Goal: Task Accomplishment & Management: Complete application form

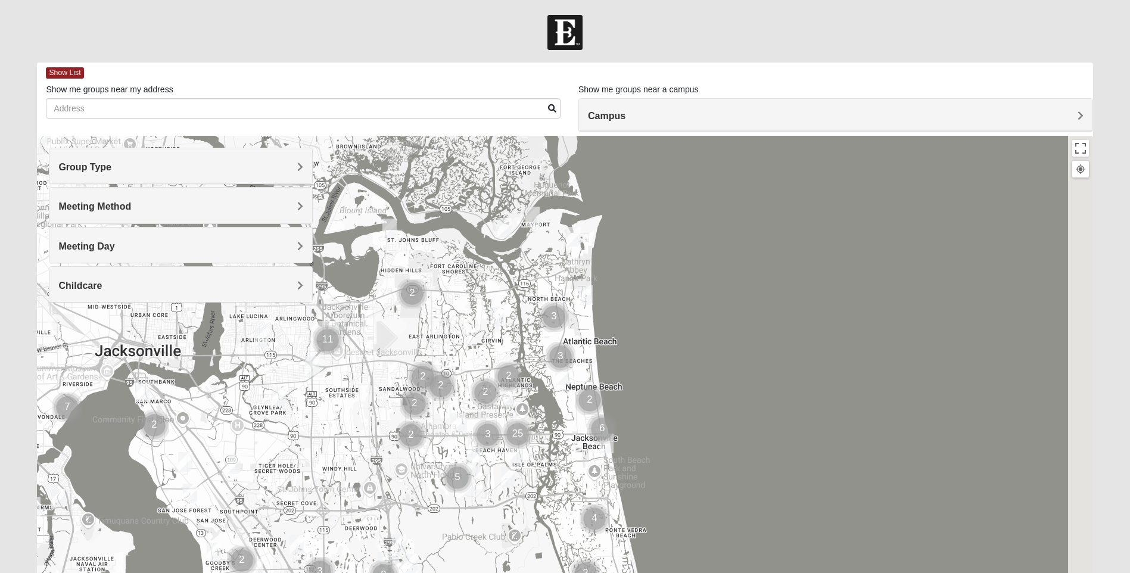
drag, startPoint x: 631, startPoint y: 389, endPoint x: 551, endPoint y: 466, distance: 111.2
click at [587, 444] on img "Cluster of 6 groups" at bounding box center [602, 429] width 30 height 30
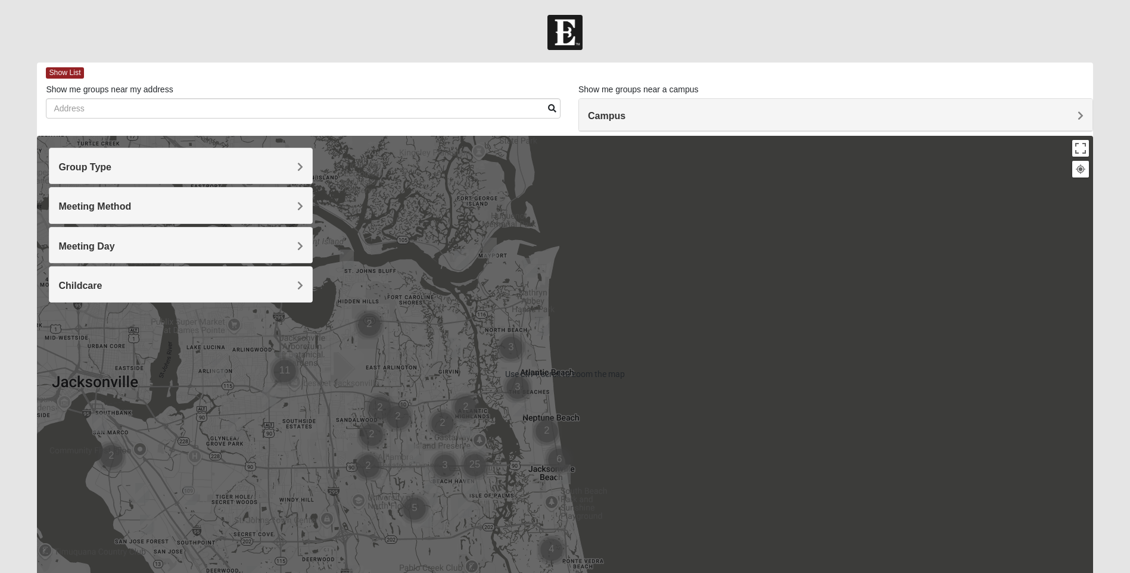
click at [124, 172] on h4 "Group Type" at bounding box center [180, 166] width 245 height 11
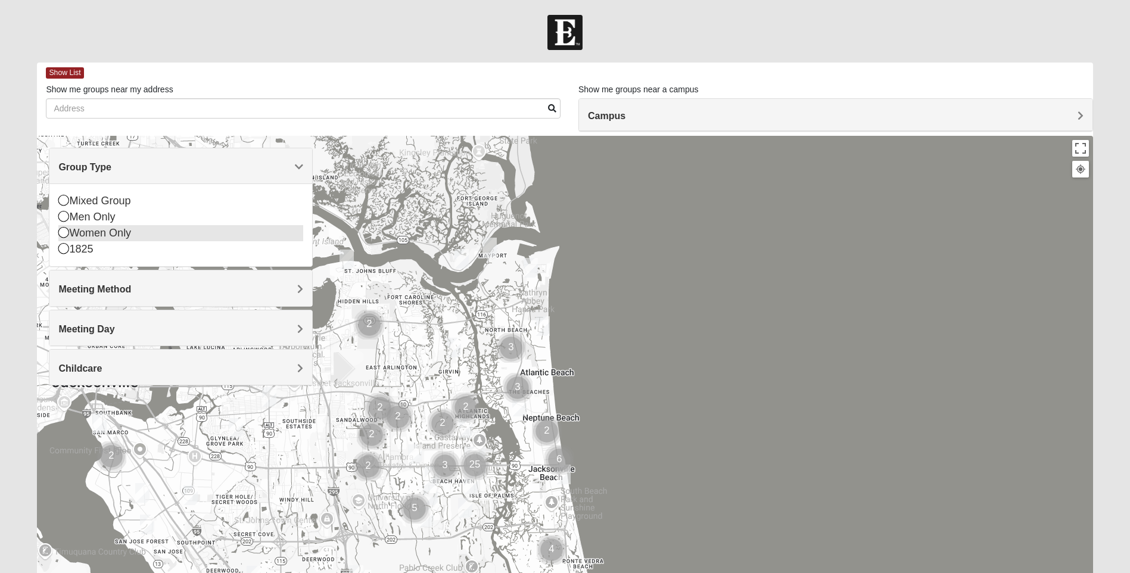
click at [66, 236] on icon at bounding box center [63, 232] width 11 height 11
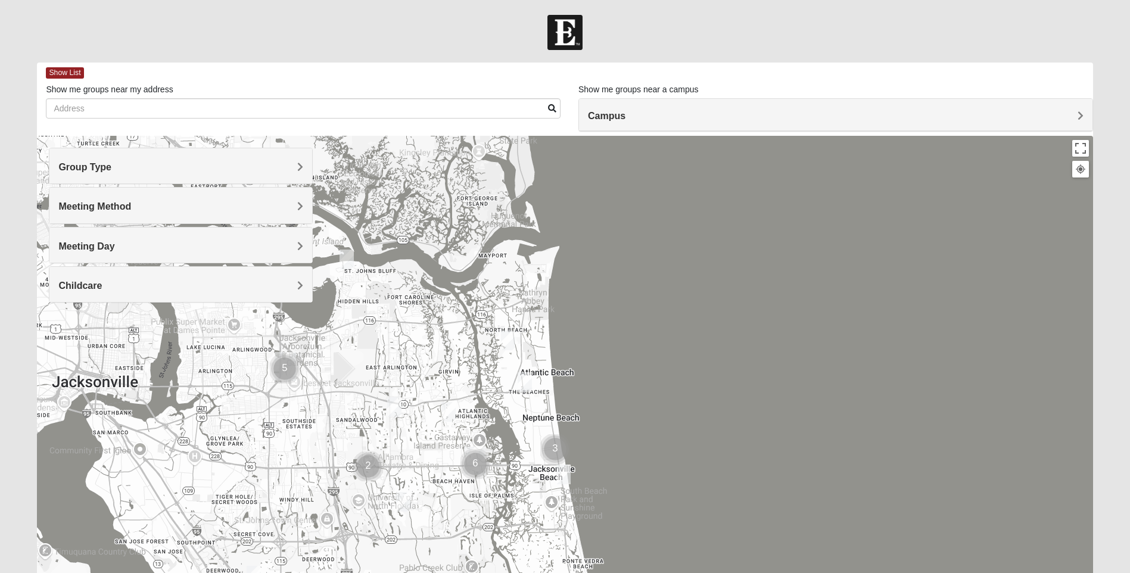
click at [93, 214] on div "Meeting Method" at bounding box center [180, 205] width 263 height 35
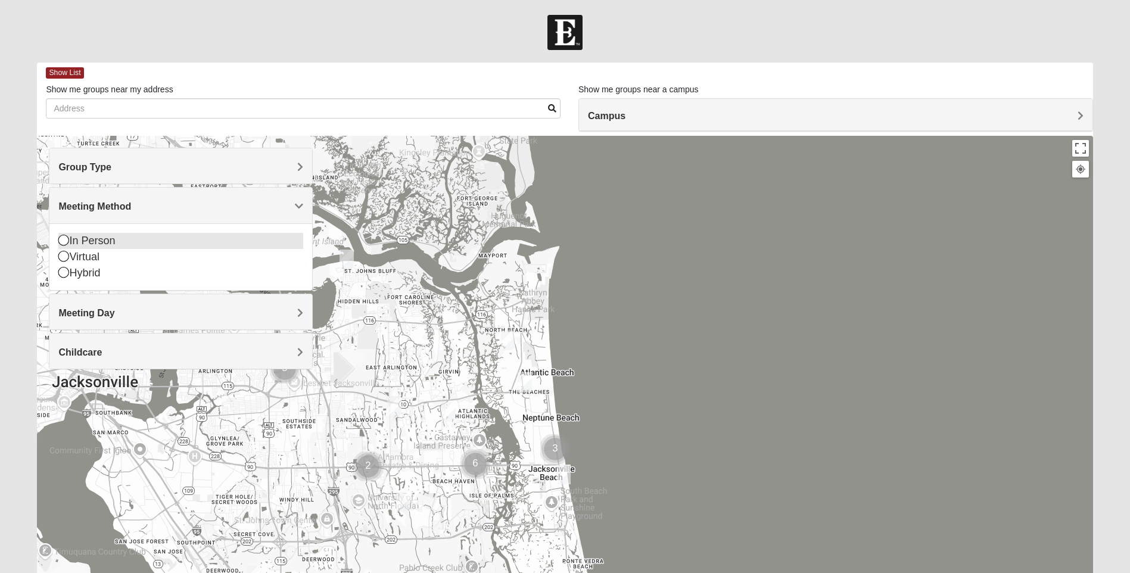
click at [64, 242] on icon at bounding box center [63, 240] width 11 height 11
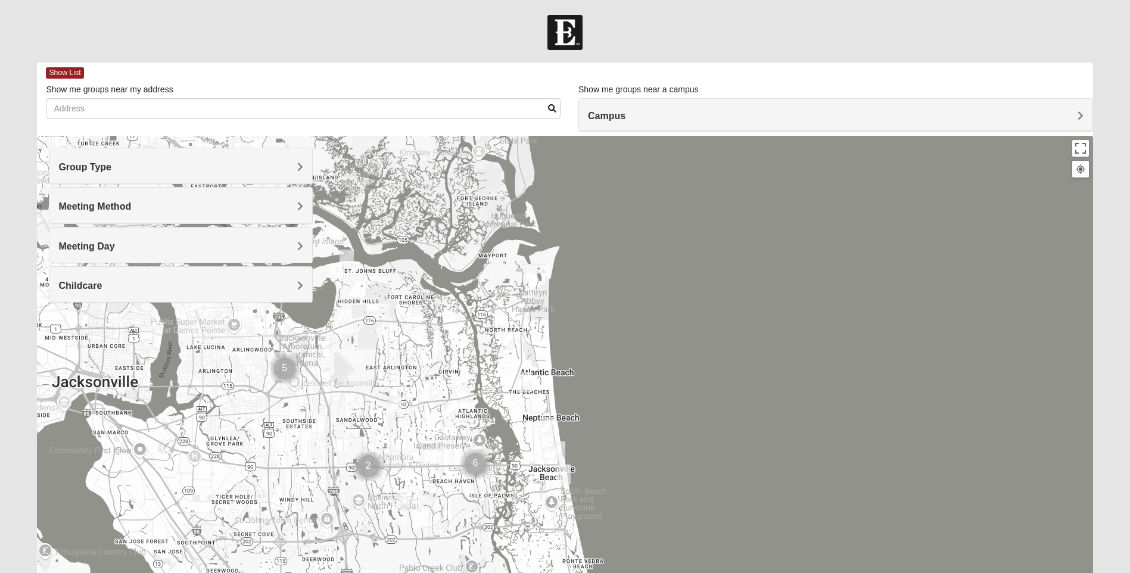
click at [89, 257] on div "Meeting Day" at bounding box center [180, 244] width 263 height 35
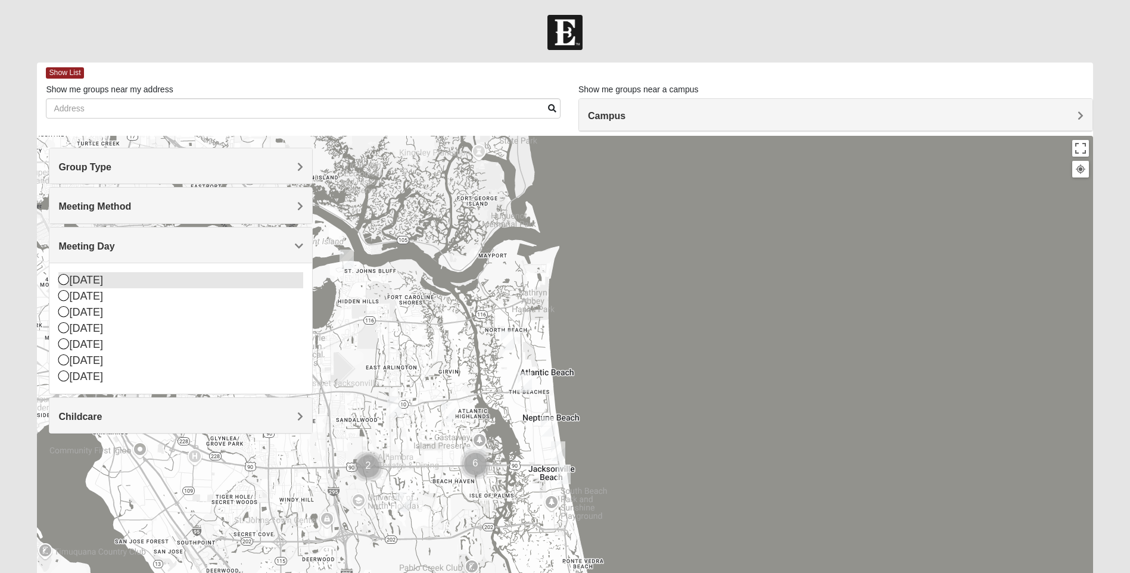
click at [68, 280] on icon at bounding box center [63, 279] width 11 height 11
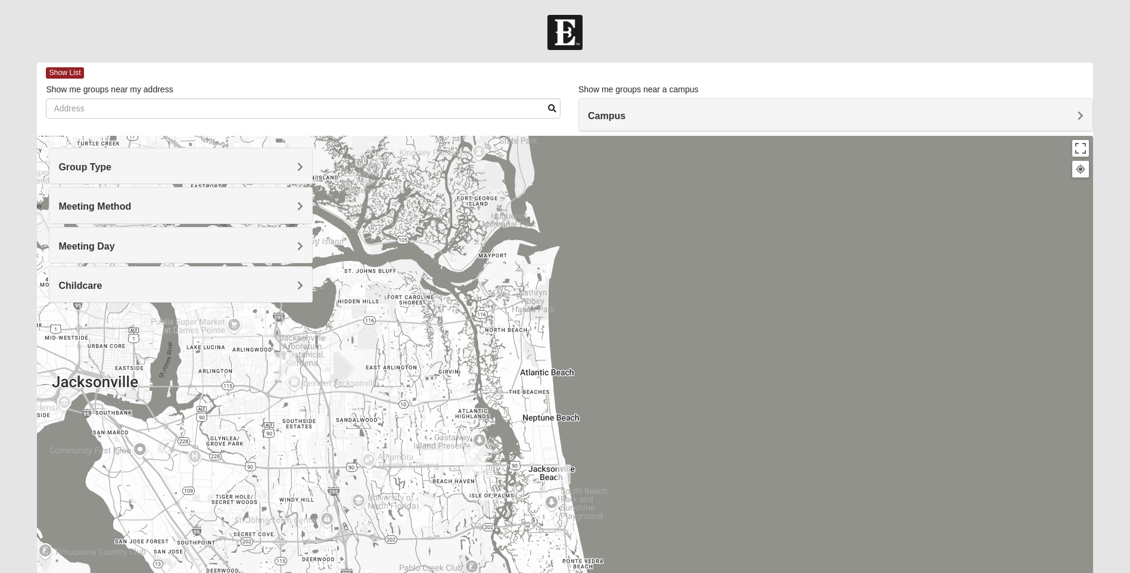
click at [560, 476] on img "Womens Jeffers 32250" at bounding box center [563, 474] width 14 height 20
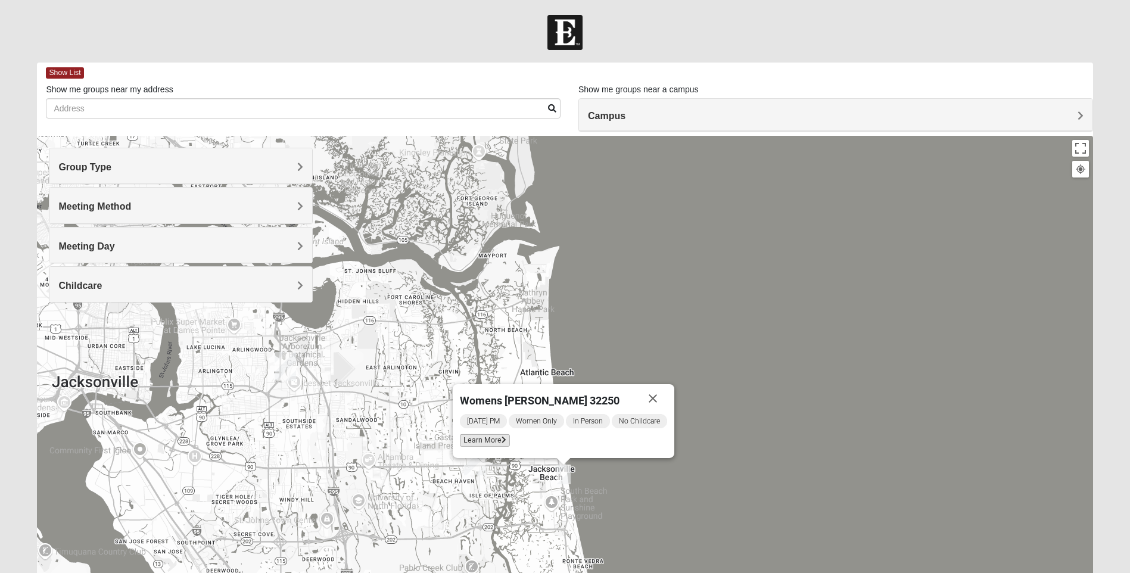
click at [500, 435] on span "Learn More" at bounding box center [485, 440] width 50 height 13
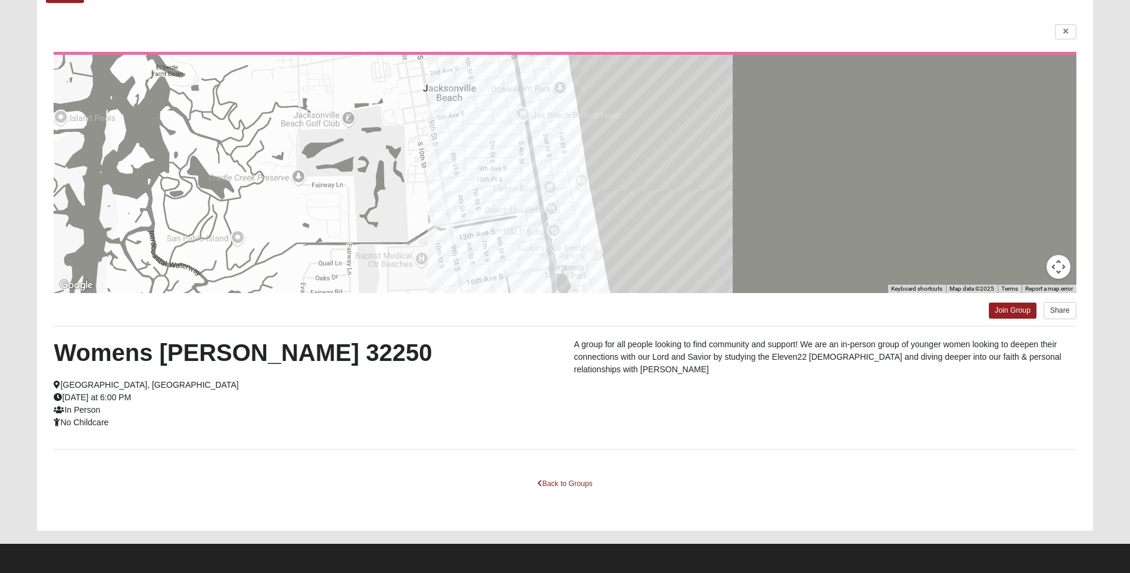
scroll to position [77, 0]
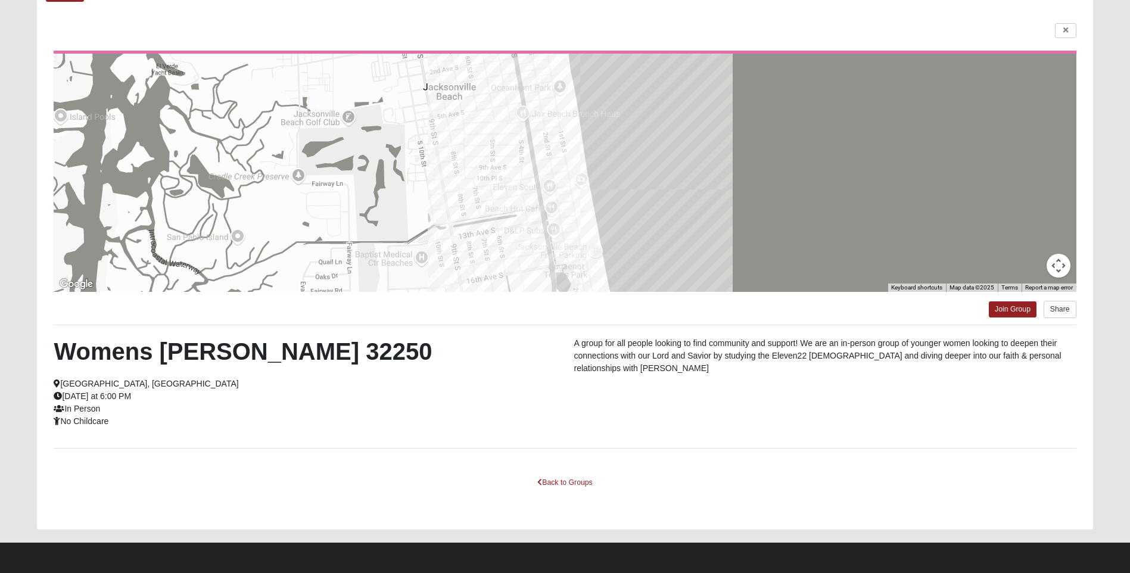
click at [983, 310] on div "Join Group Share" at bounding box center [565, 306] width 1022 height 28
click at [994, 309] on link "Join Group" at bounding box center [1013, 309] width 48 height 16
